Goal: Information Seeking & Learning: Learn about a topic

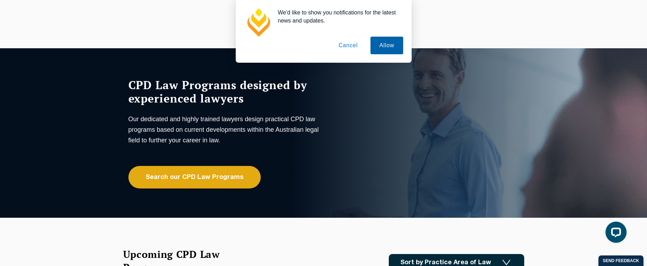
click at [388, 50] on button "Allow" at bounding box center [387, 46] width 32 height 18
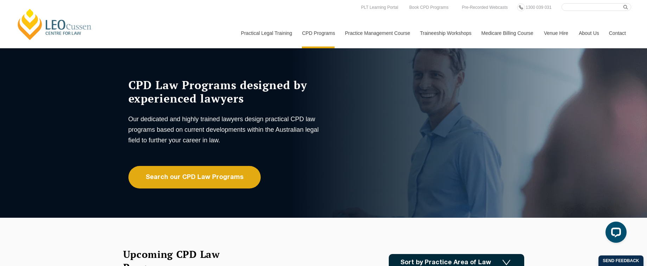
click at [588, 7] on input "Search here" at bounding box center [597, 7] width 70 height 8
type input "compliance"
click at [623, 3] on button "submit" at bounding box center [627, 7] width 8 height 8
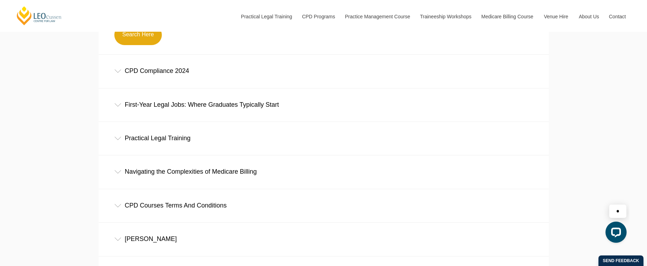
scroll to position [211, 0]
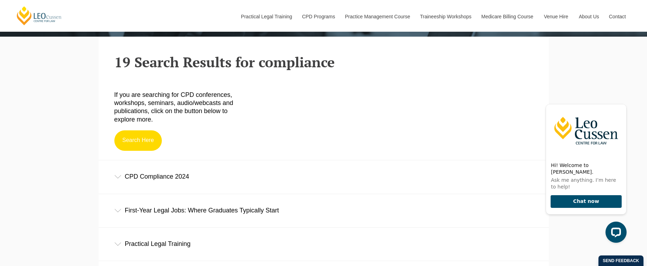
click at [147, 144] on link "Search Here" at bounding box center [138, 140] width 48 height 20
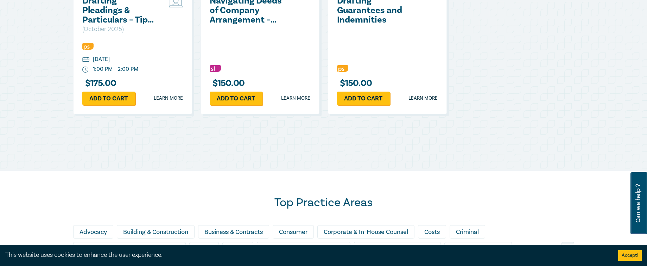
scroll to position [633, 0]
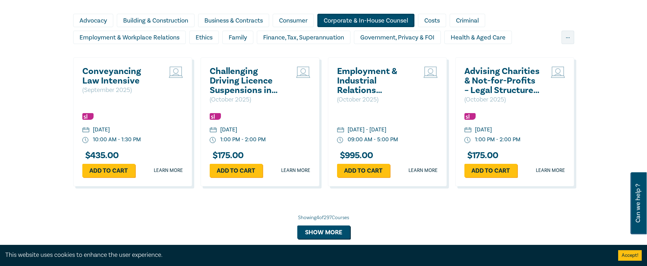
click at [370, 22] on div "Corporate & In-House Counsel" at bounding box center [365, 20] width 97 height 13
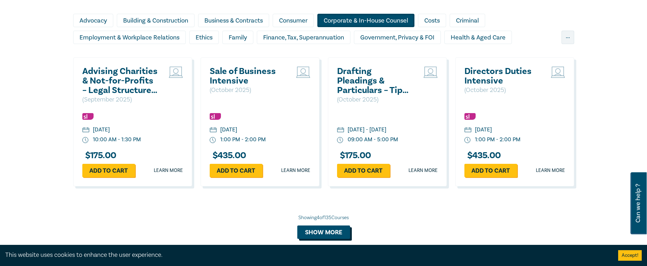
click at [347, 231] on button "Show more" at bounding box center [323, 231] width 53 height 13
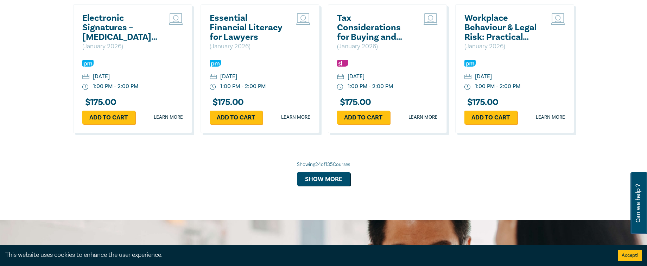
scroll to position [1407, 0]
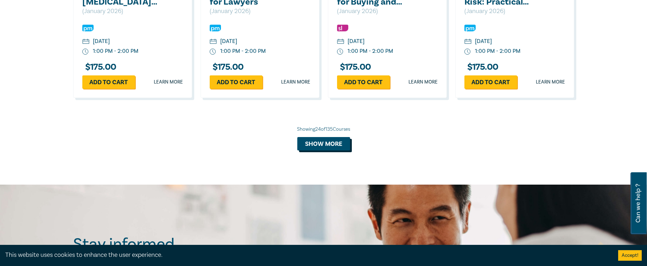
click at [335, 147] on button "Show more" at bounding box center [323, 143] width 53 height 13
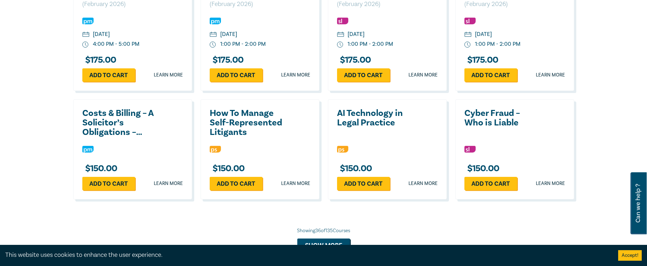
scroll to position [1794, 0]
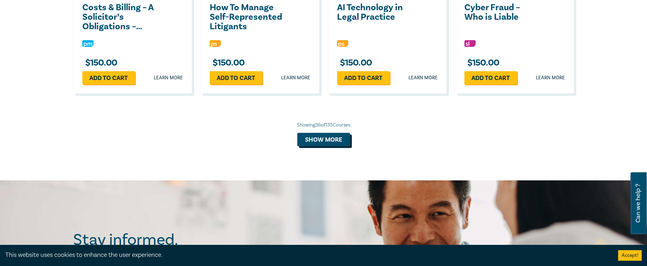
click at [320, 145] on button "Show more" at bounding box center [323, 139] width 53 height 13
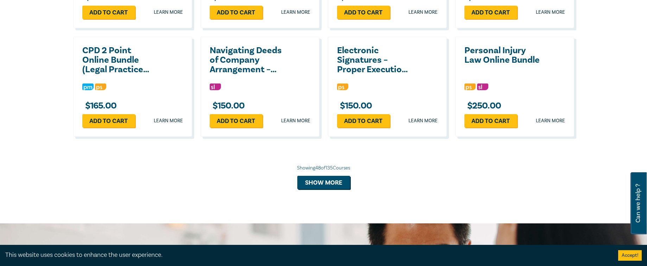
scroll to position [2076, 0]
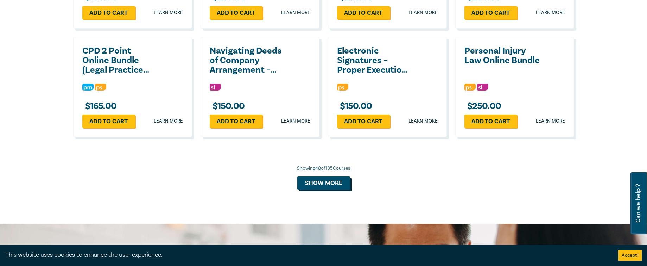
click at [336, 184] on button "Show more" at bounding box center [323, 182] width 53 height 13
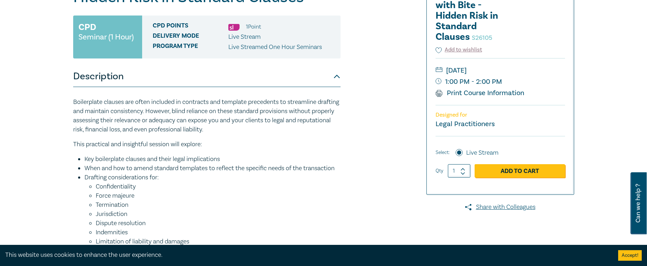
scroll to position [106, 0]
